Goal: Task Accomplishment & Management: Complete application form

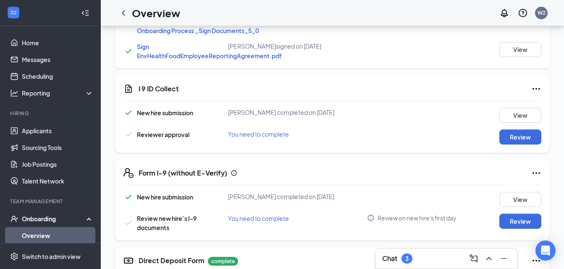
scroll to position [489, 0]
click at [516, 144] on button "Review" at bounding box center [520, 136] width 42 height 15
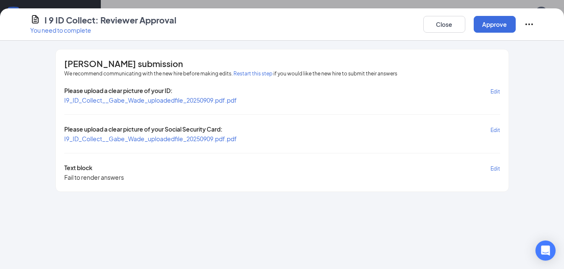
click at [492, 128] on span "Edit" at bounding box center [495, 130] width 10 height 6
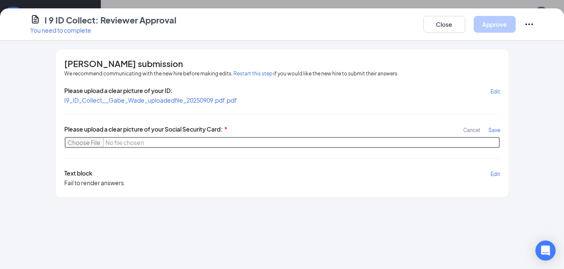
click at [86, 143] on input "file" at bounding box center [282, 143] width 436 height 12
type input "C:\fakepath\IMG_0048 (1).heic"
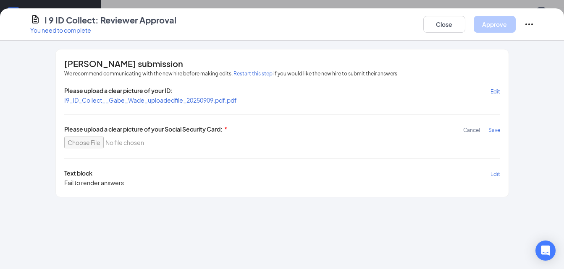
click at [494, 130] on span "Save" at bounding box center [494, 130] width 12 height 6
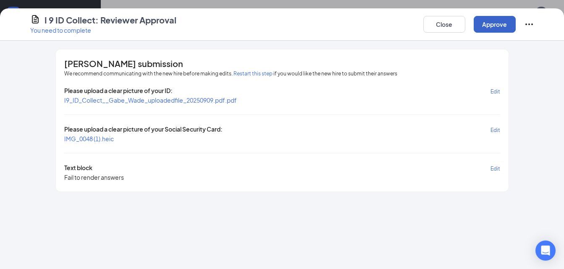
click at [495, 23] on button "Approve" at bounding box center [494, 24] width 42 height 17
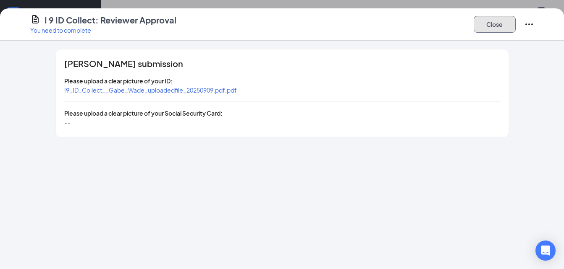
click at [495, 23] on button "Close" at bounding box center [494, 24] width 42 height 17
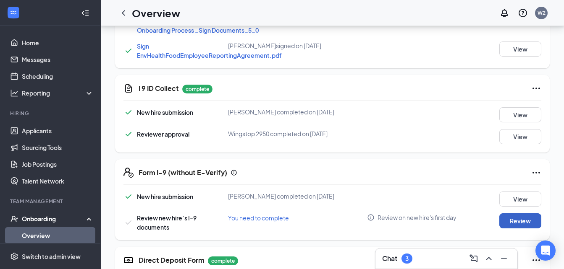
click at [523, 229] on button "Review" at bounding box center [520, 221] width 42 height 15
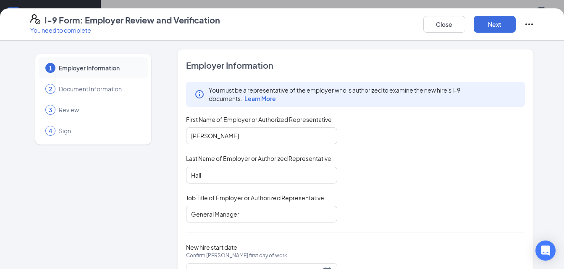
click at [523, 235] on div "Employer Information You must be a representative of the employer who is author…" at bounding box center [355, 175] width 357 height 252
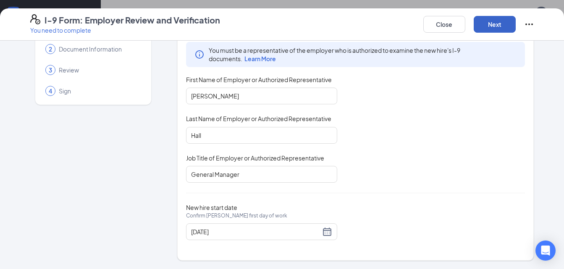
click at [496, 20] on button "Next" at bounding box center [494, 24] width 42 height 17
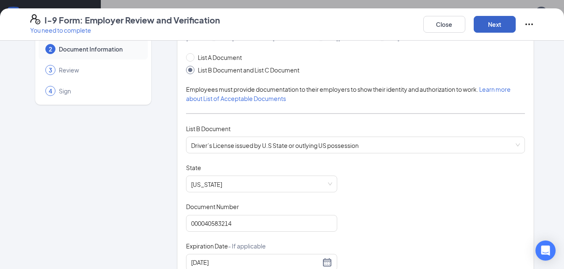
click at [502, 21] on button "Next" at bounding box center [494, 24] width 42 height 17
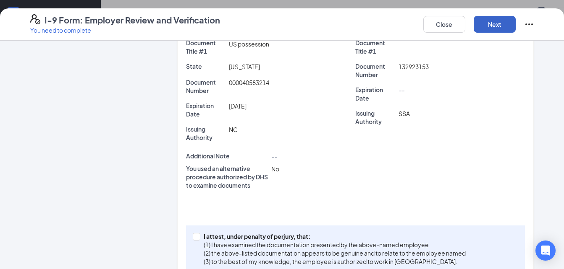
scroll to position [222, 0]
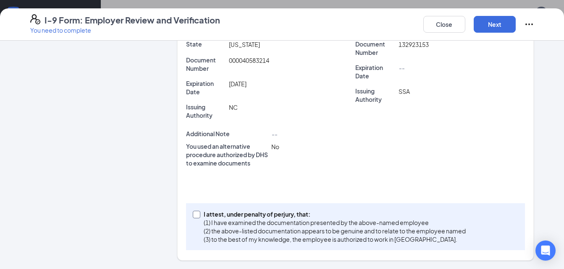
click at [193, 214] on input "I attest, under penalty of [PERSON_NAME], that: (1) I have examined the documen…" at bounding box center [196, 214] width 6 height 6
checkbox input "true"
click at [494, 25] on button "Next" at bounding box center [494, 24] width 42 height 17
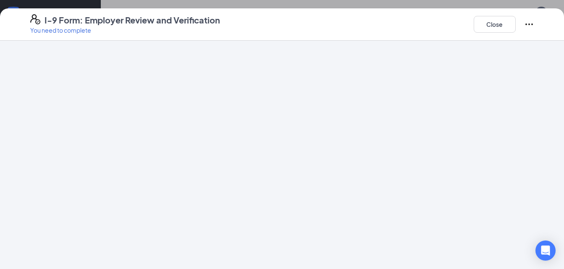
scroll to position [0, 0]
